Goal: Information Seeking & Learning: Find specific page/section

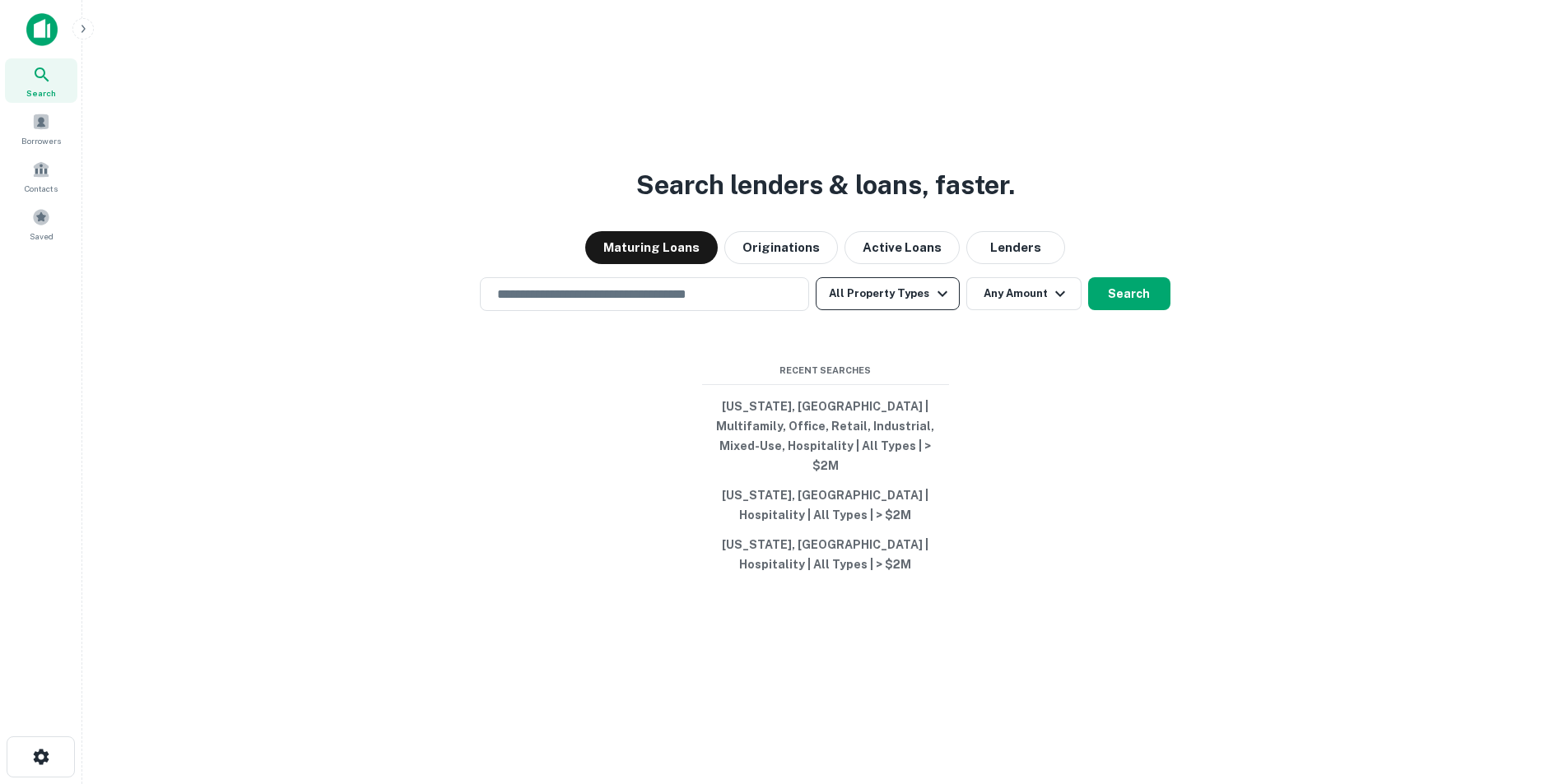
click at [866, 289] on button "All Property Types" at bounding box center [887, 293] width 144 height 33
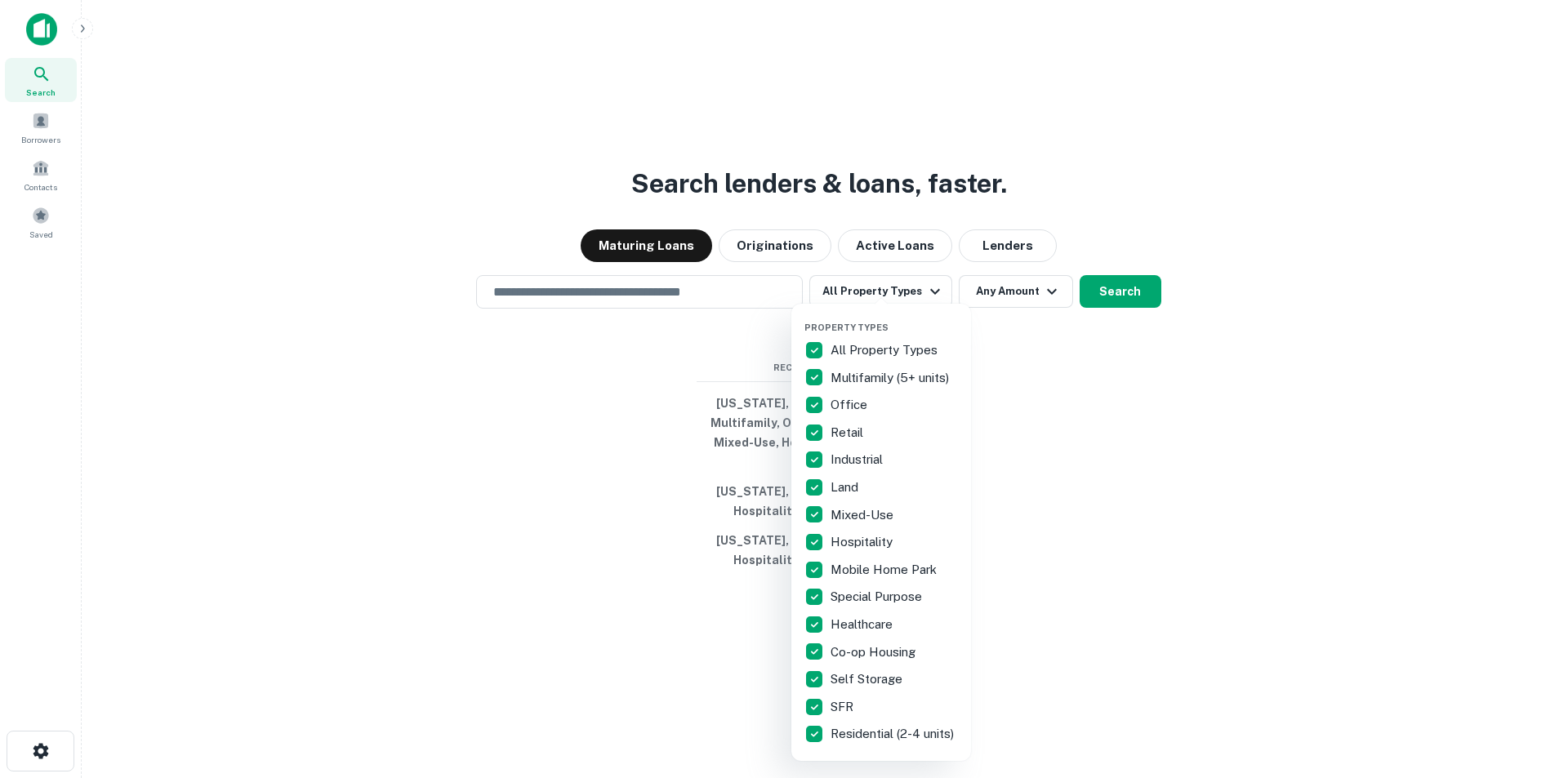
click at [839, 551] on p "Hospitality" at bounding box center [863, 542] width 66 height 19
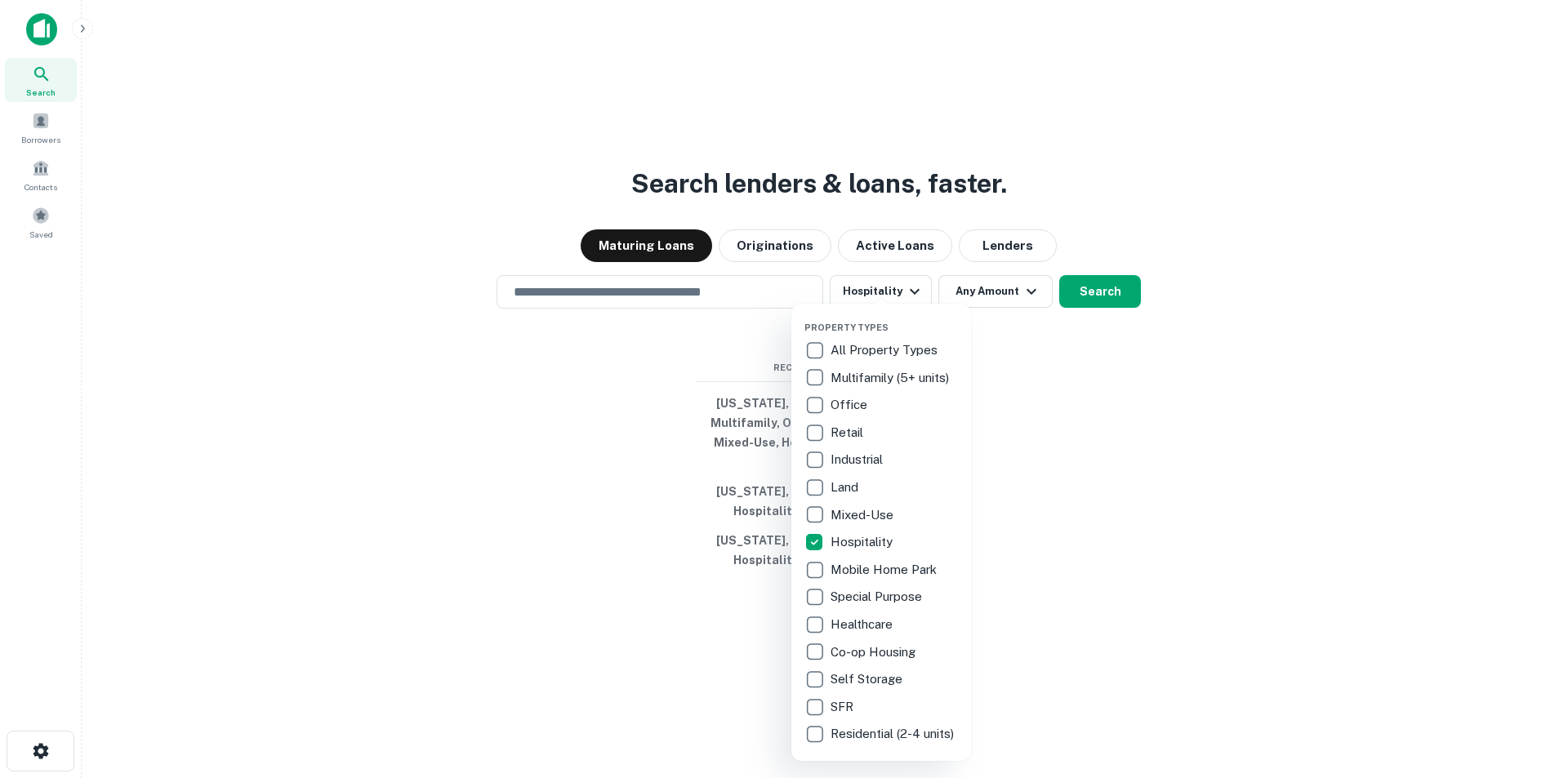
click at [1027, 389] on div at bounding box center [784, 389] width 1568 height 778
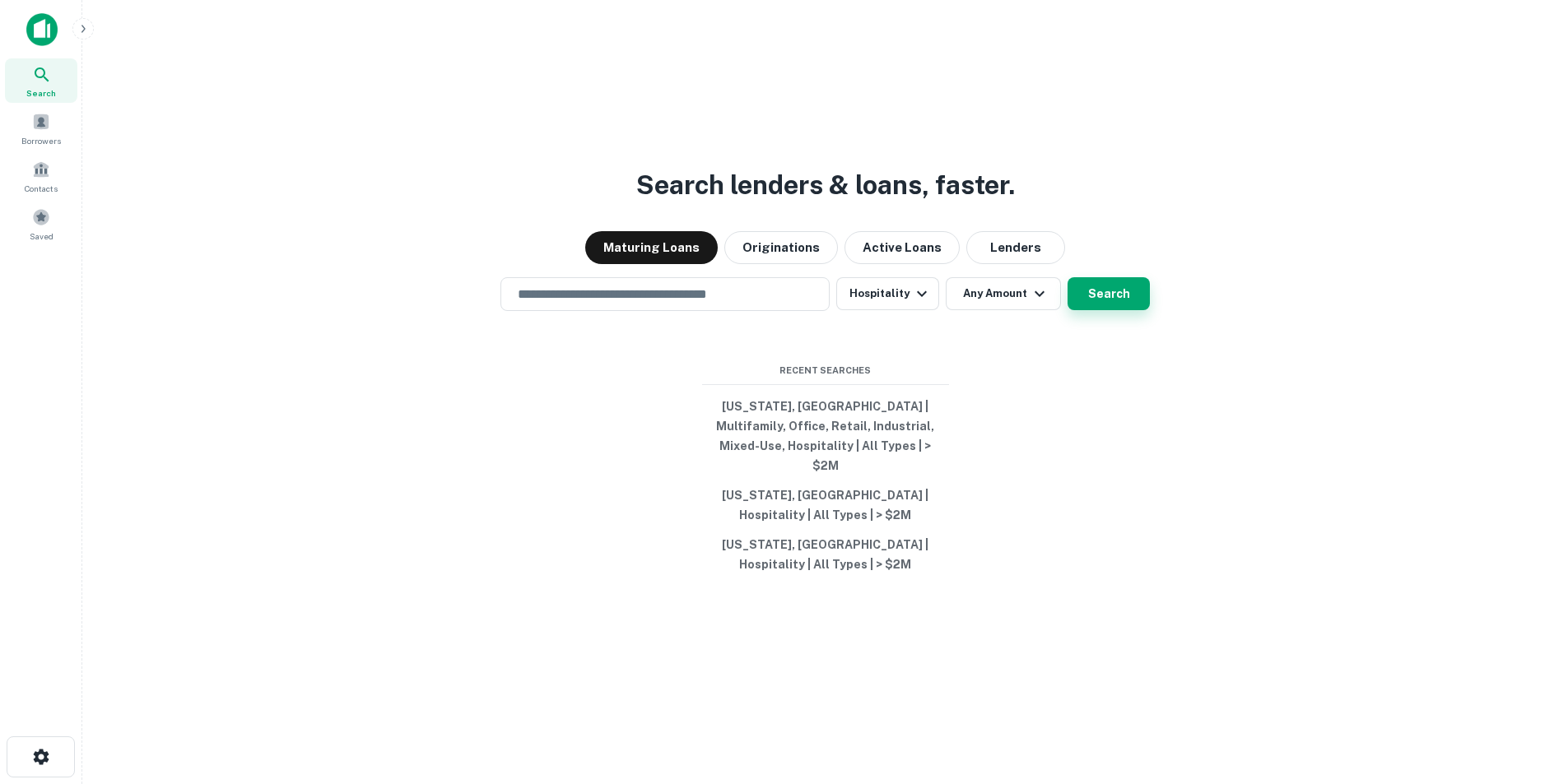
click at [1101, 298] on button "Search" at bounding box center [1108, 293] width 82 height 33
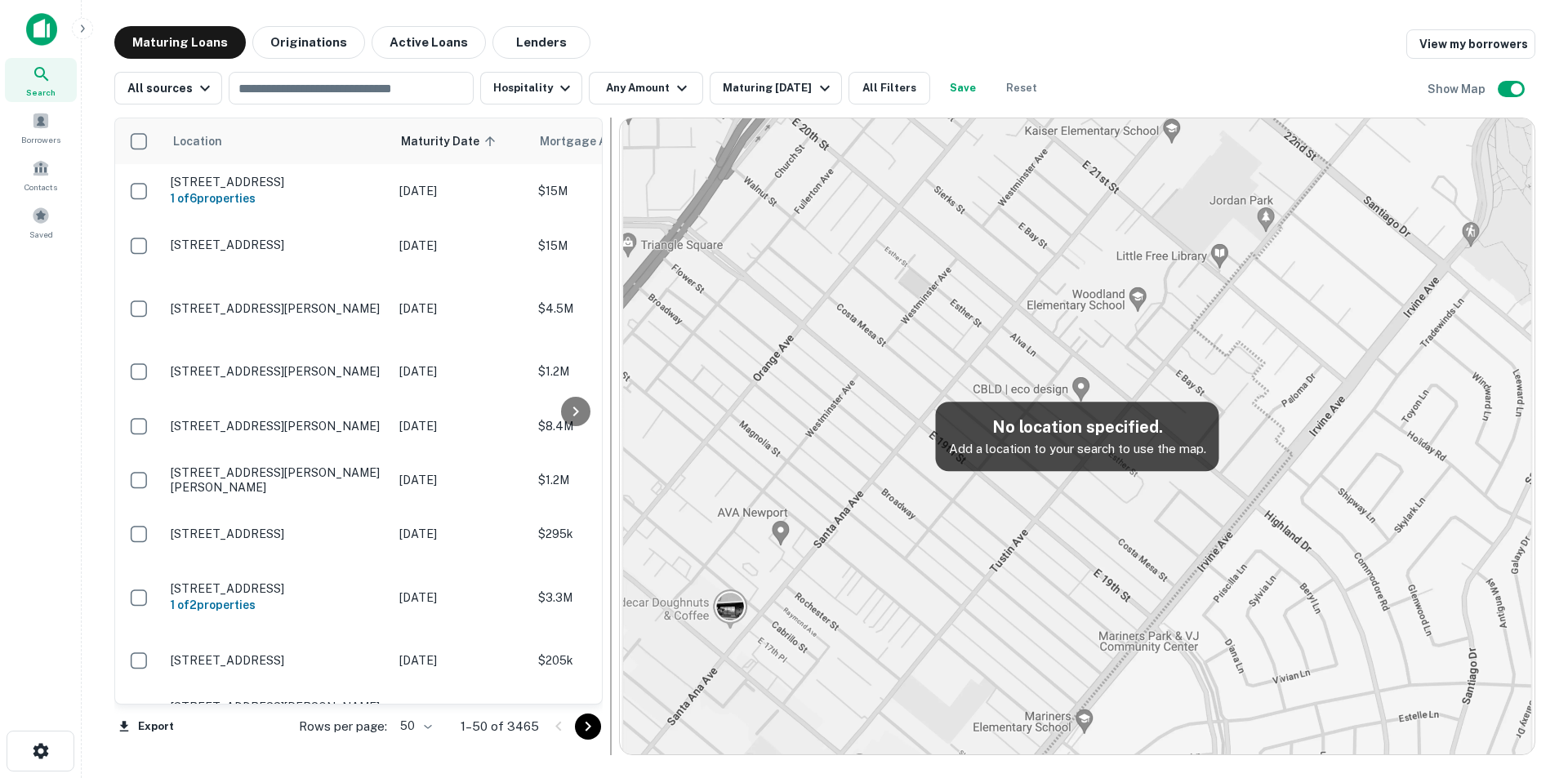
drag, startPoint x: 972, startPoint y: 420, endPoint x: 607, endPoint y: 413, distance: 365.1
click at [607, 413] on div at bounding box center [611, 436] width 17 height 637
click at [461, 80] on input "text" at bounding box center [350, 88] width 233 height 23
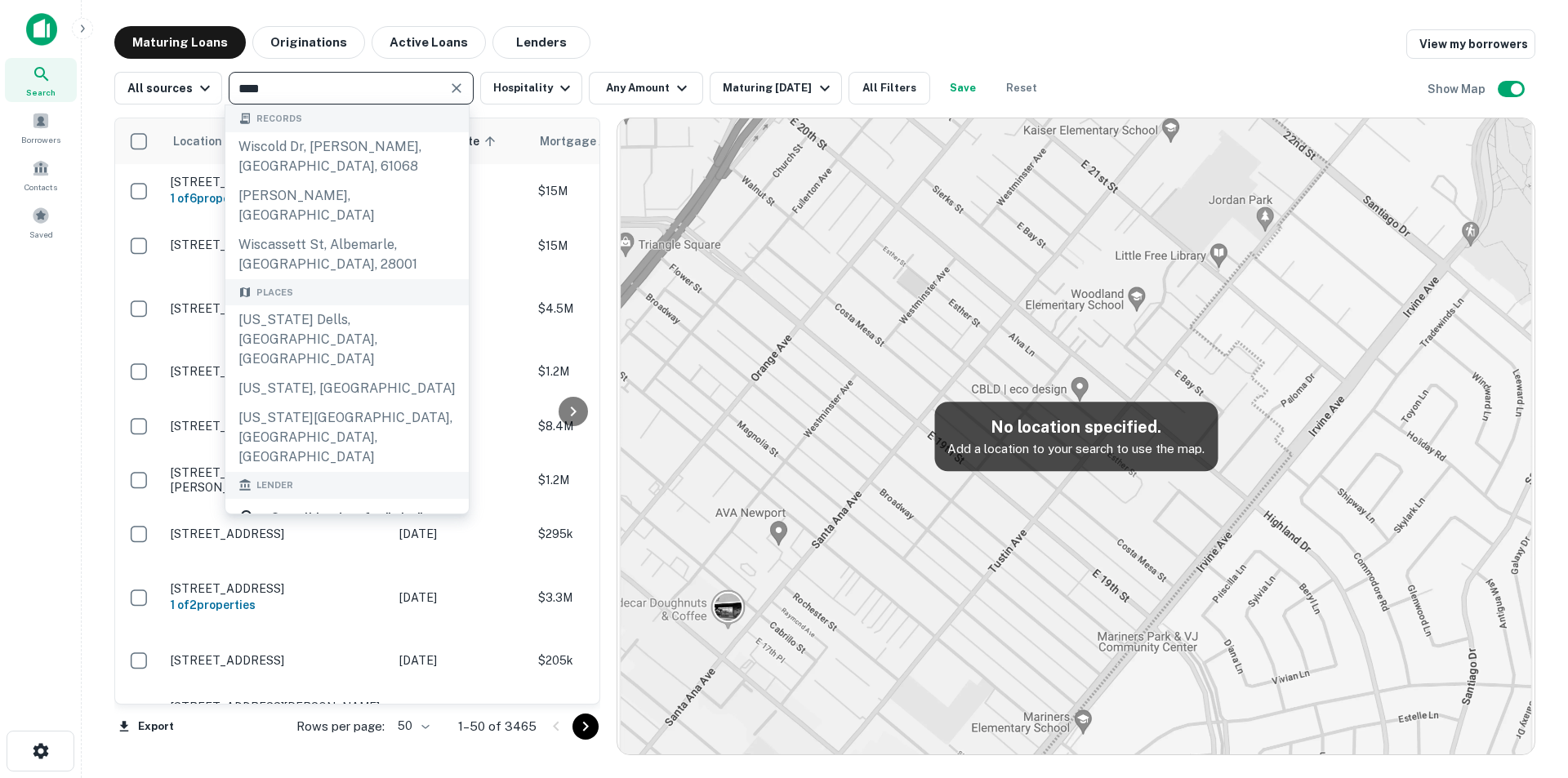
type input "*****"
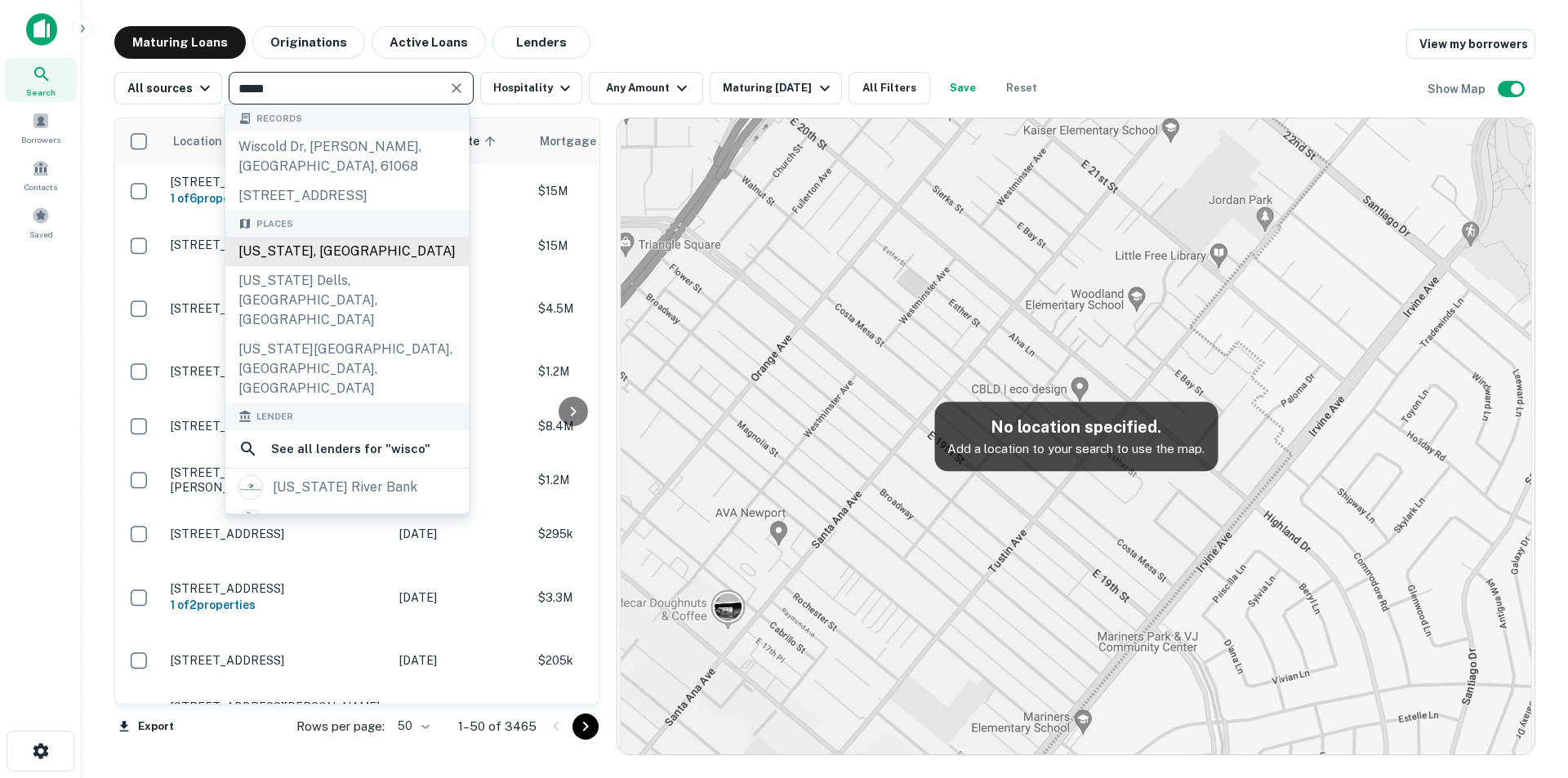
click at [352, 254] on div "[US_STATE], [GEOGRAPHIC_DATA]" at bounding box center [347, 252] width 243 height 30
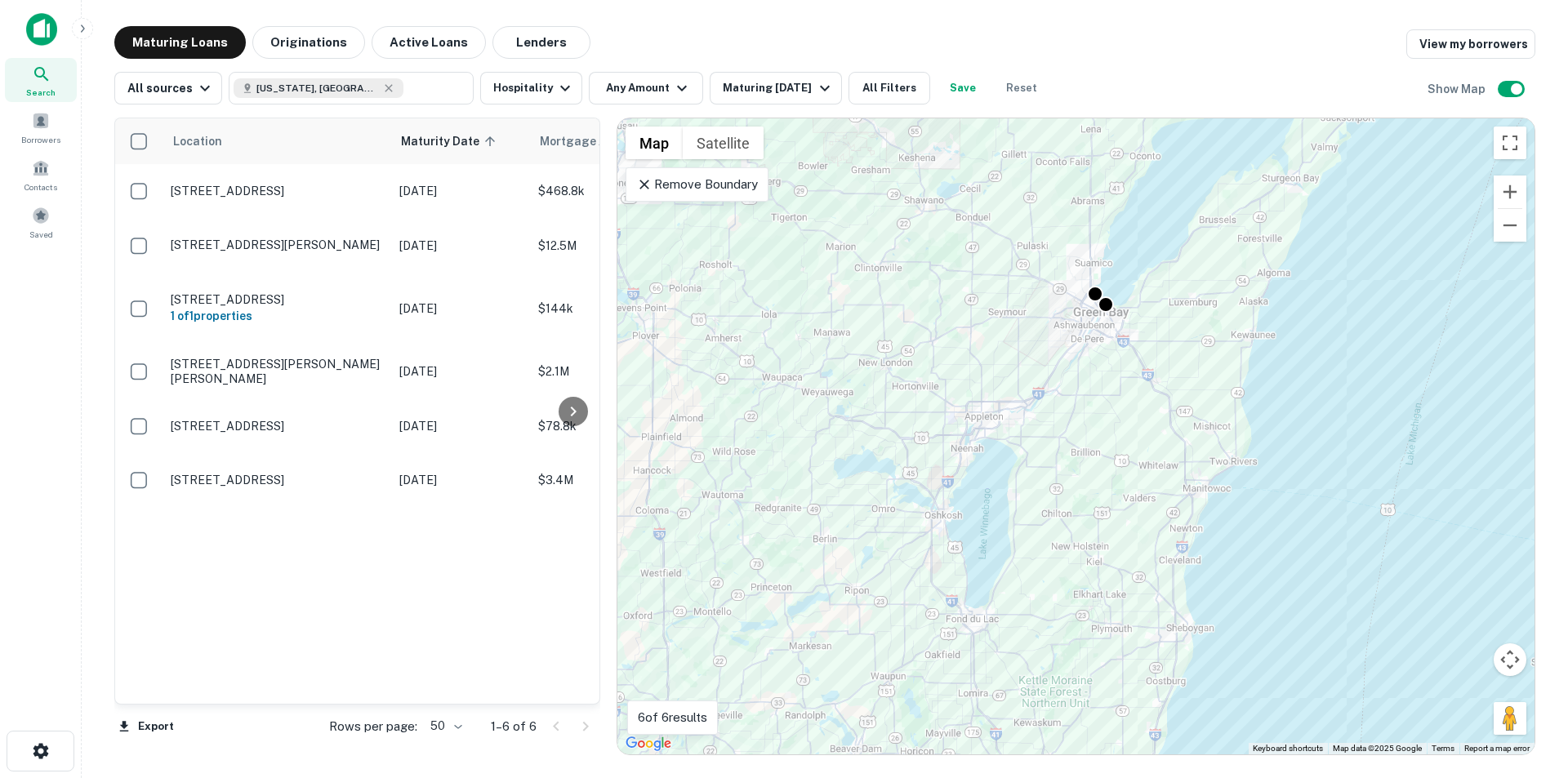
drag, startPoint x: 1193, startPoint y: 587, endPoint x: 1067, endPoint y: 387, distance: 236.4
click at [1067, 387] on div "To activate drag with keyboard, press Alt + Enter. Once in keyboard drag state,…" at bounding box center [1075, 437] width 917 height 636
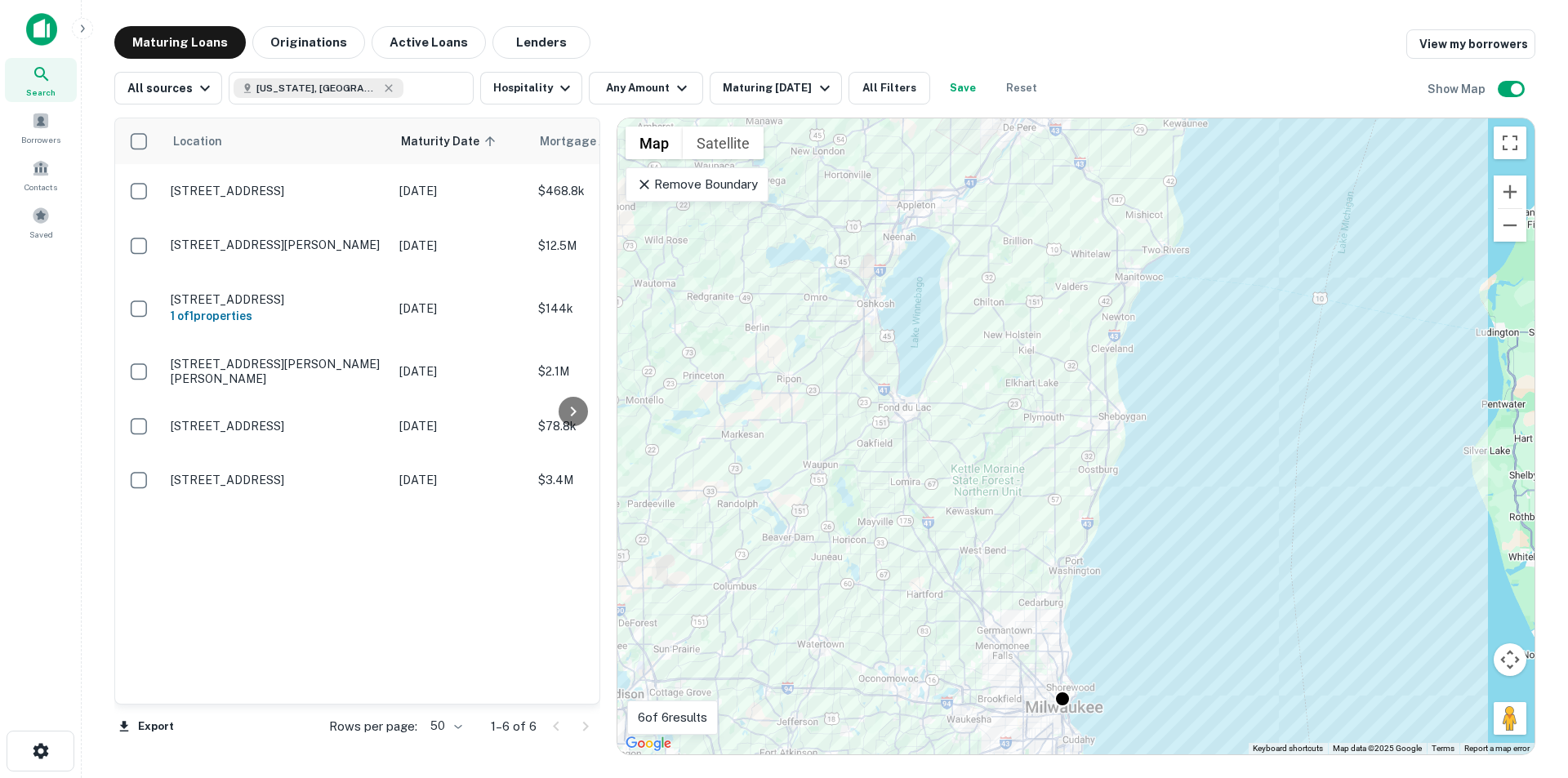
drag, startPoint x: 1135, startPoint y: 518, endPoint x: 1066, endPoint y: 300, distance: 228.7
click at [1066, 300] on div "To activate drag with keyboard, press Alt + Enter. Once in keyboard drag state,…" at bounding box center [1075, 437] width 917 height 636
click at [1067, 313] on div "To activate drag with keyboard, press Alt + Enter. Once in keyboard drag state,…" at bounding box center [1075, 437] width 917 height 636
